Goal: Submit feedback/report problem

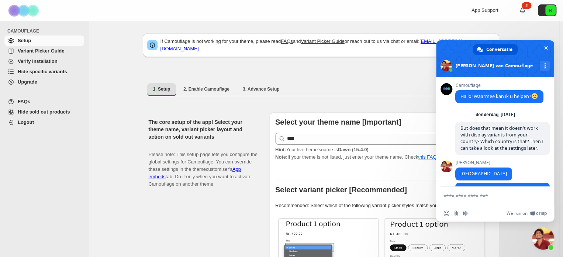
scroll to position [6744, 0]
